Goal: Task Accomplishment & Management: Complete application form

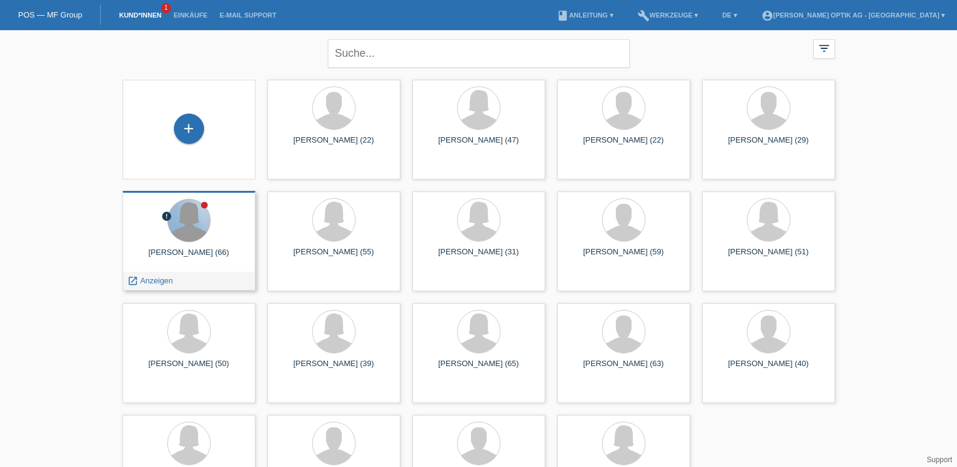
click at [204, 219] on div at bounding box center [189, 220] width 42 height 42
click at [196, 233] on div at bounding box center [189, 220] width 42 height 42
click at [158, 277] on span "Anzeigen" at bounding box center [156, 280] width 33 height 9
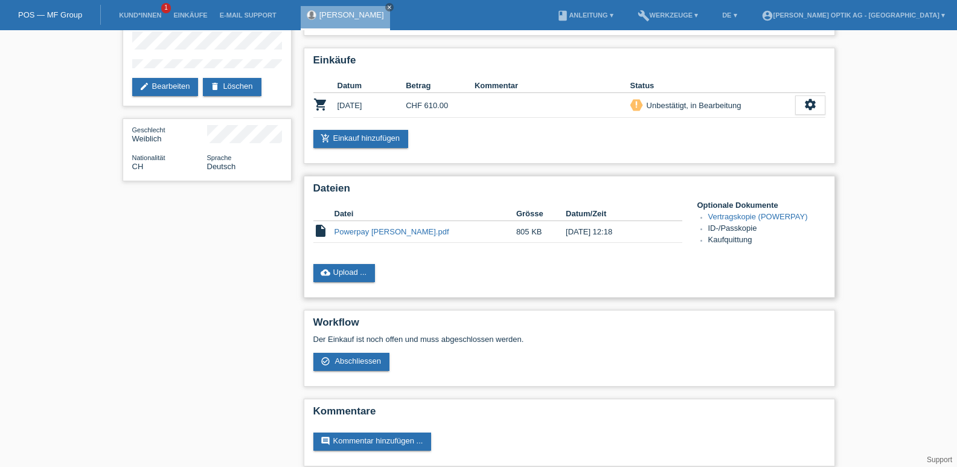
scroll to position [96, 0]
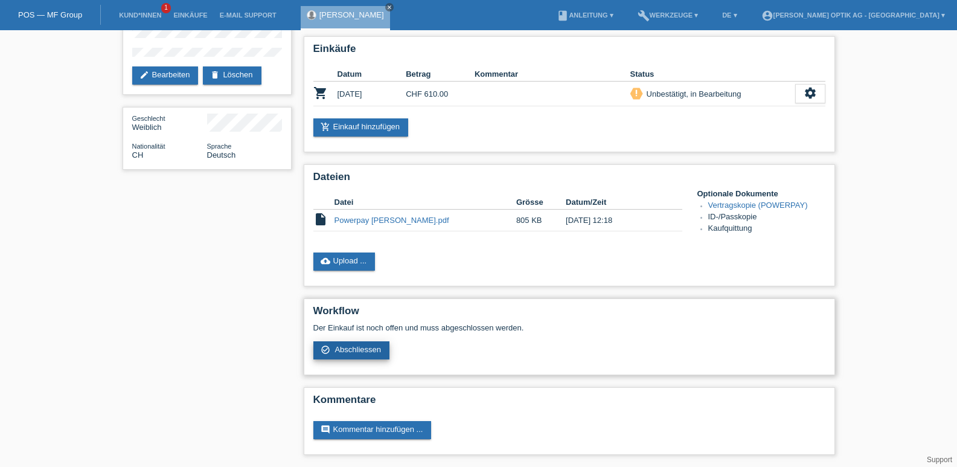
click at [366, 345] on span "Abschliessen" at bounding box center [357, 349] width 46 height 9
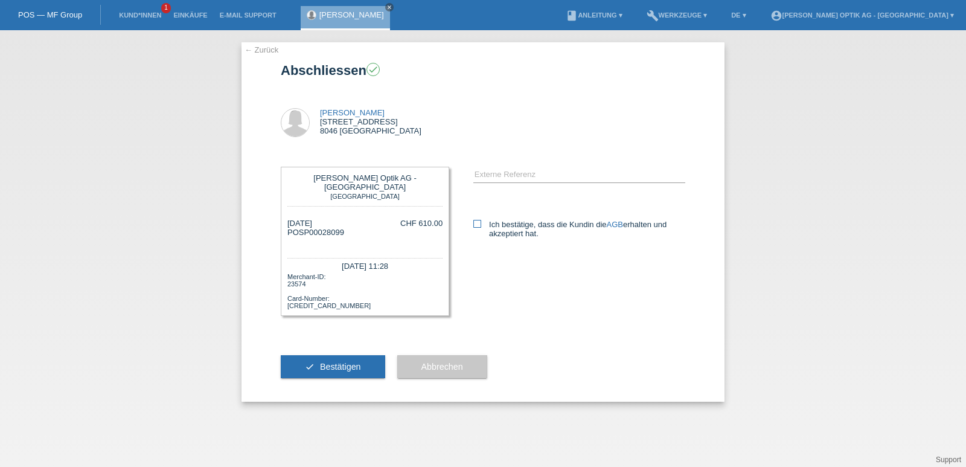
click at [480, 224] on icon at bounding box center [477, 224] width 8 height 8
click at [480, 224] on input "Ich bestätige, dass die Kundin die AGB erhalten und akzeptiert hat." at bounding box center [477, 224] width 8 height 8
checkbox input "true"
click at [333, 362] on span "Bestätigen" at bounding box center [340, 367] width 41 height 10
